Goal: Task Accomplishment & Management: Use online tool/utility

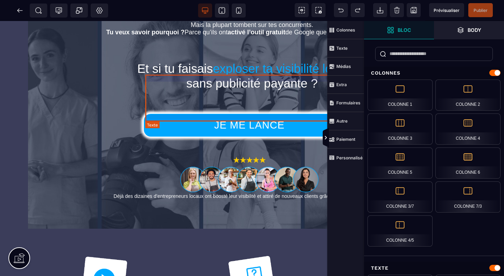
scroll to position [66, 0]
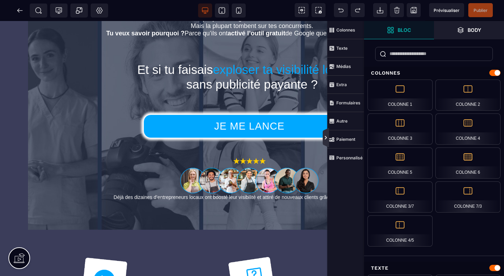
click at [325, 137] on icon at bounding box center [326, 138] width 6 height 6
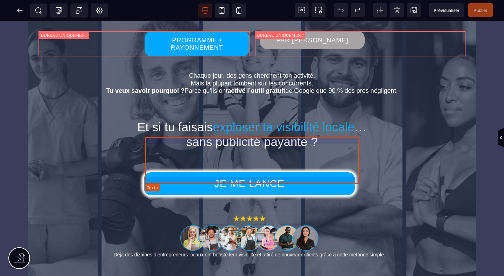
scroll to position [0, 0]
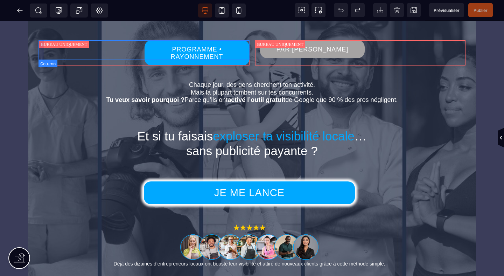
click at [131, 51] on div "PROGRAMME • RAYONNEMENT" at bounding box center [143, 52] width 211 height 25
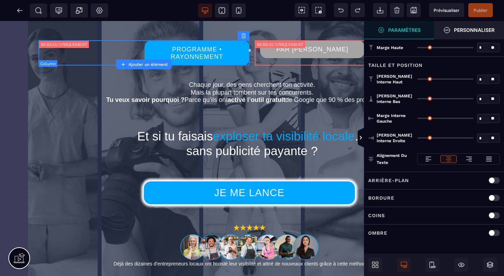
type input "*"
type input "**"
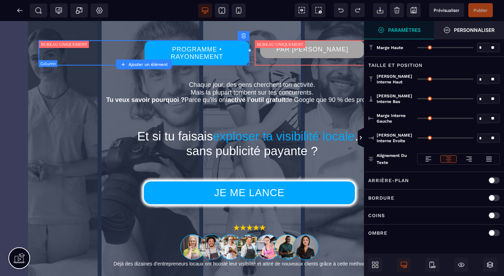
type input "*"
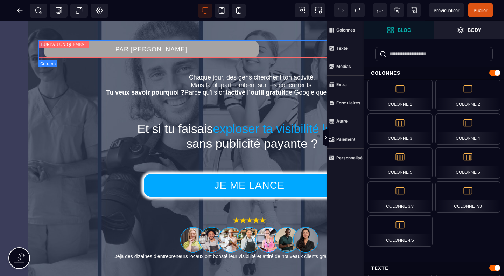
click at [271, 44] on div "PAR [PERSON_NAME]" at bounding box center [251, 49] width 427 height 18
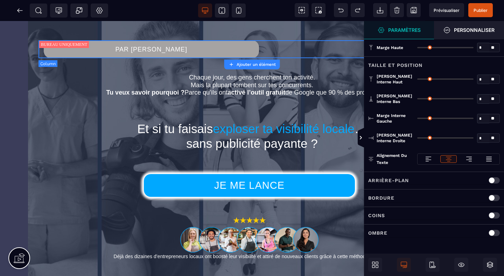
type input "*"
type input "**"
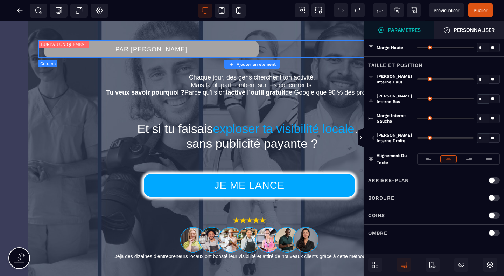
type input "*"
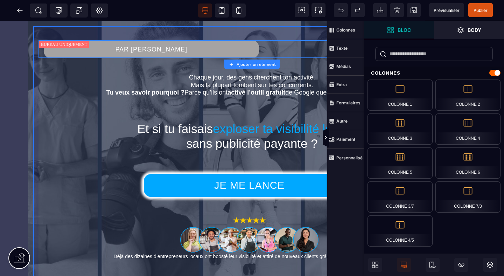
click at [36, 76] on div "PAR [PERSON_NAME] Chaque jour, des gens cherchent ton activité. Mais la plupart…" at bounding box center [251, 154] width 437 height 257
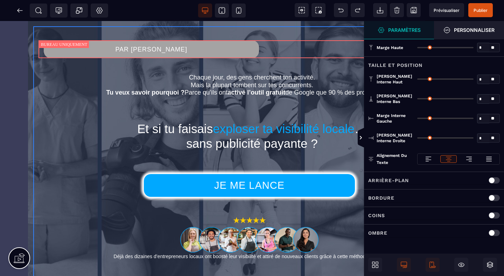
type input "*"
type input "**"
type input "*"
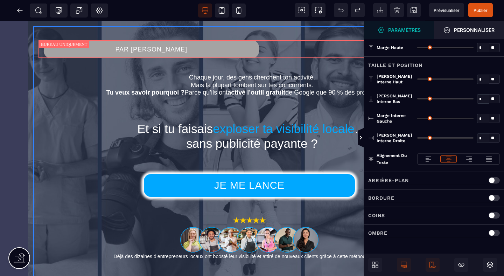
type input "*"
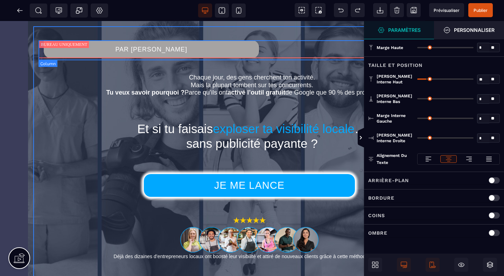
click at [41, 54] on div "PAR [PERSON_NAME]" at bounding box center [251, 49] width 427 height 18
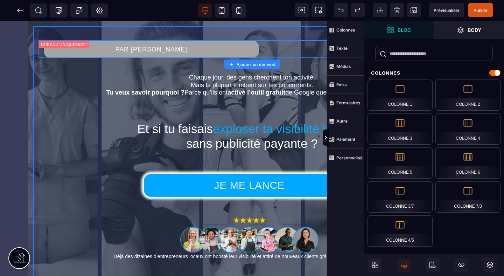
click at [315, 34] on div "PAR [PERSON_NAME] Chaque jour, des gens cherchent ton activité. Mais la plupart…" at bounding box center [251, 154] width 437 height 257
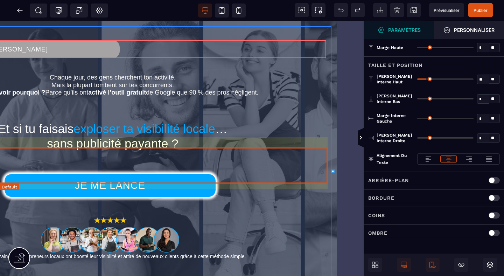
scroll to position [0, 140]
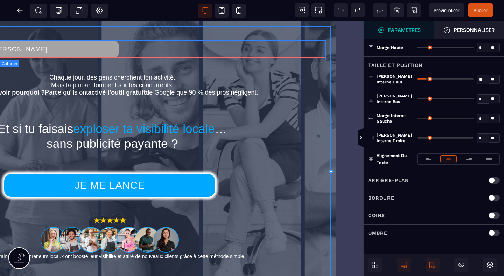
click at [321, 43] on div "PAR [PERSON_NAME]" at bounding box center [112, 49] width 427 height 18
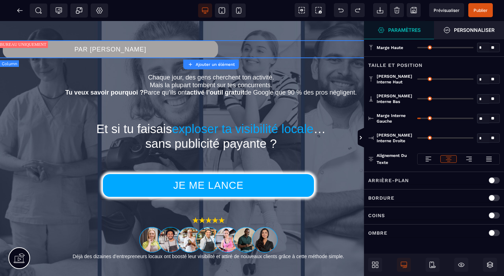
scroll to position [0, 12]
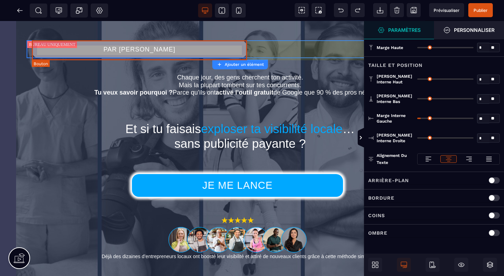
click at [233, 42] on button "PAR [PERSON_NAME]" at bounding box center [139, 49] width 215 height 18
select select "******"
select select "***"
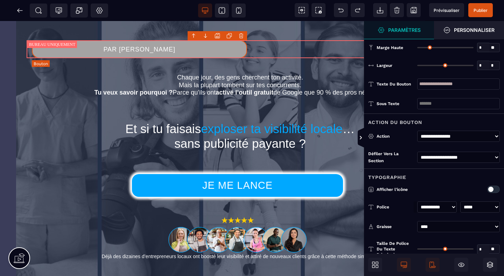
type input "*"
type input "**"
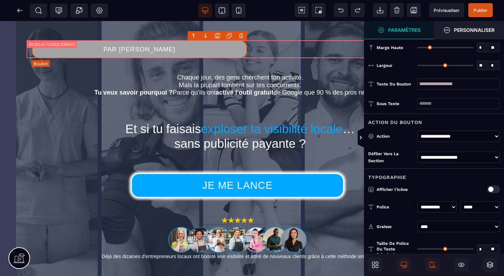
type input "**"
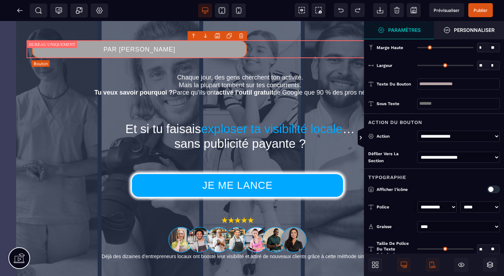
type input "**"
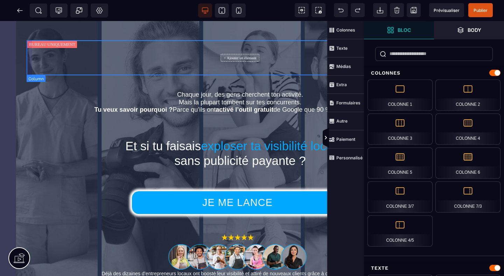
click at [242, 47] on div "+ Ajouter un élément" at bounding box center [240, 57] width 427 height 35
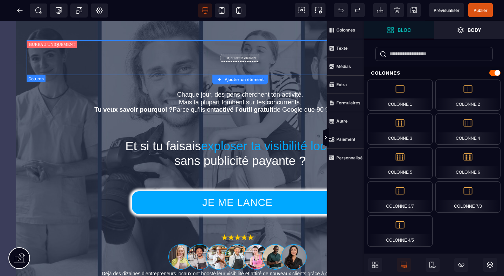
click at [242, 47] on div "+ Ajouter un élément" at bounding box center [240, 57] width 427 height 35
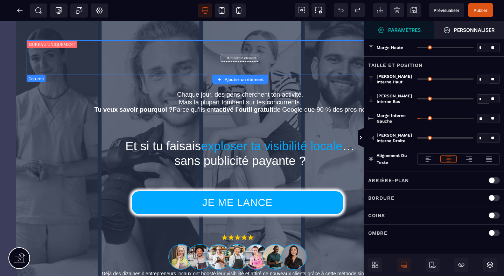
click at [55, 43] on div "+ Ajouter un élément" at bounding box center [240, 57] width 427 height 35
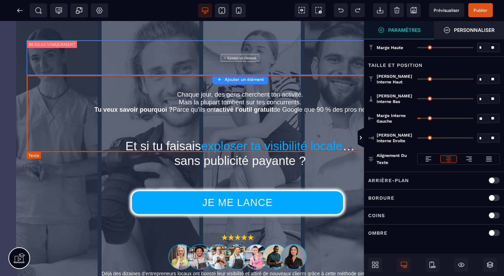
click at [34, 77] on text "Chaque jour, des gens cherchent ton activité. Mais la plupart tombent sur tes c…" at bounding box center [240, 98] width 427 height 47
select select "***"
select select
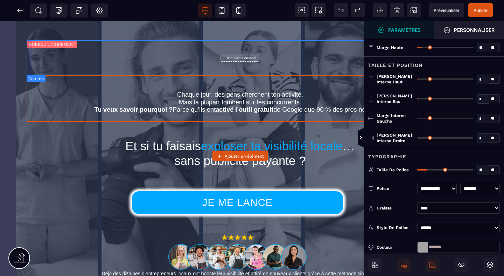
click at [46, 63] on div "+ Ajouter un élément" at bounding box center [240, 57] width 427 height 35
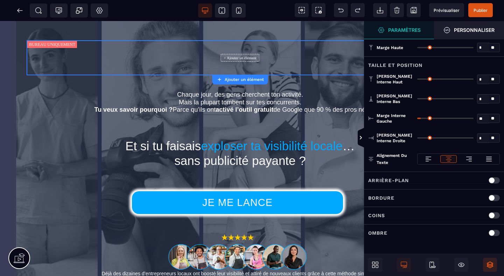
click at [490, 262] on icon at bounding box center [490, 264] width 6 height 6
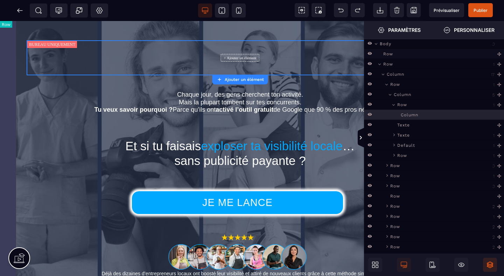
click at [387, 54] on span "Row" at bounding box center [388, 53] width 10 height 7
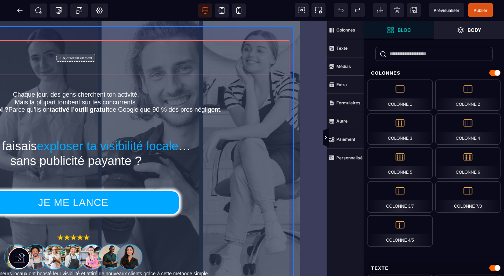
scroll to position [0, 177]
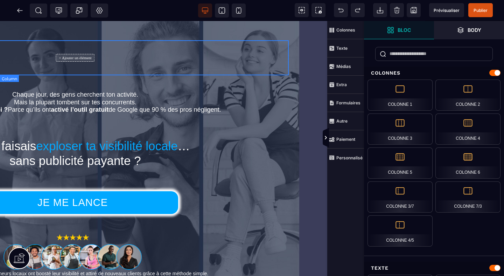
click at [286, 70] on div "+ Ajouter un élément" at bounding box center [75, 57] width 427 height 35
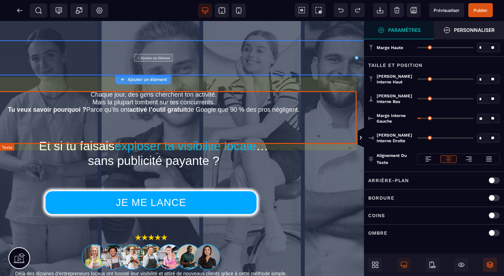
scroll to position [0, 93]
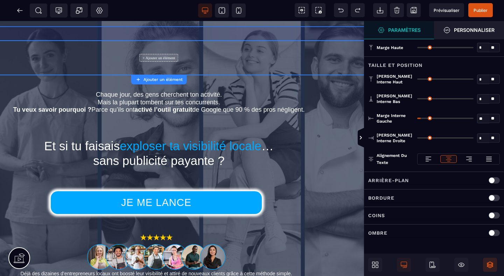
click at [260, 34] on div "+ Ajouter un élément Chaque jour, des gens cherchent ton activité. Mais la plup…" at bounding box center [158, 163] width 437 height 274
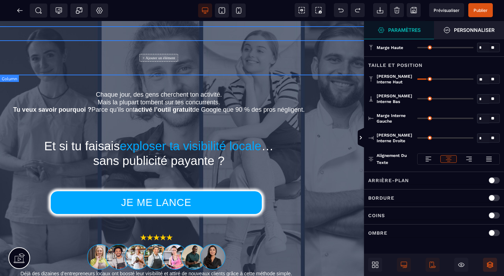
click at [257, 41] on div "+ Ajouter un élément" at bounding box center [158, 57] width 427 height 35
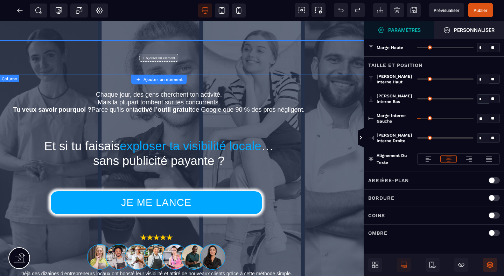
click at [257, 41] on div "+ Ajouter un élément" at bounding box center [158, 57] width 427 height 35
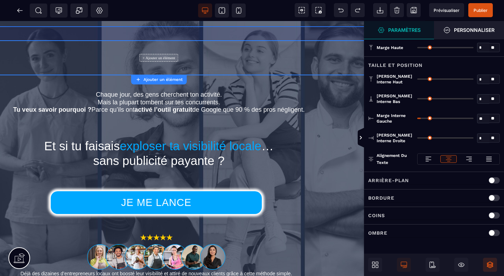
click at [248, 31] on div "+ Ajouter un élément Chaque jour, des gens cherchent ton activité. Mais la plup…" at bounding box center [158, 163] width 437 height 274
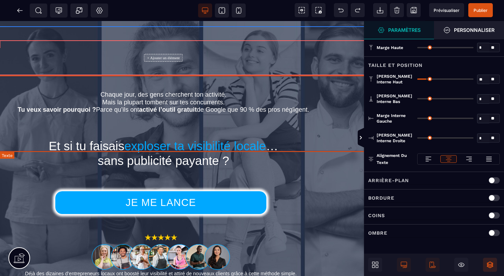
scroll to position [0, 87]
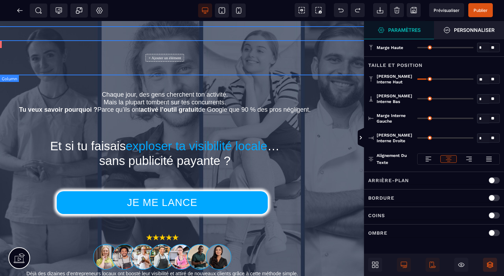
click at [181, 50] on div "+ Ajouter un élément" at bounding box center [164, 57] width 427 height 35
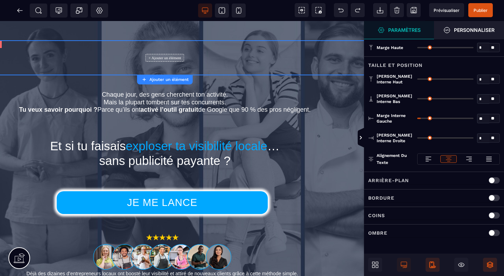
click at [434, 266] on icon at bounding box center [433, 266] width 1 height 1
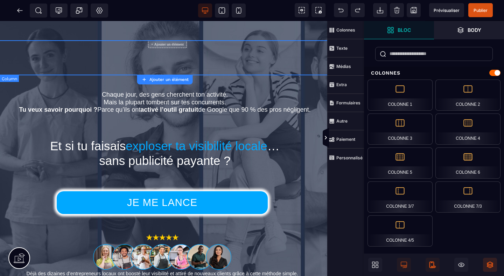
click at [299, 61] on div "+ Ajouter un élément" at bounding box center [164, 57] width 427 height 35
